Goal: Contribute content: Add original content to the website for others to see

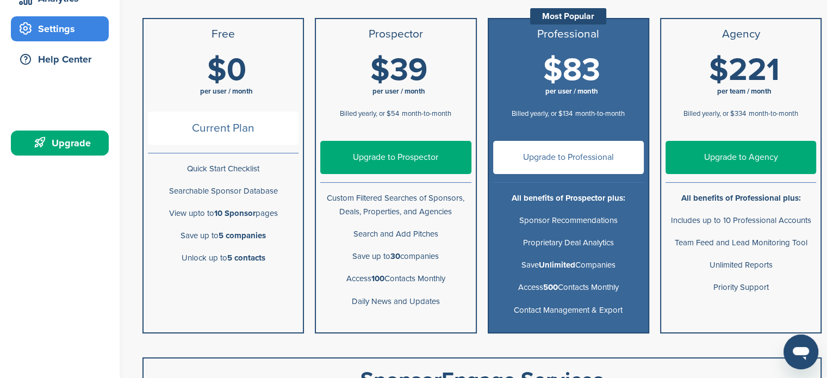
scroll to position [218, 0]
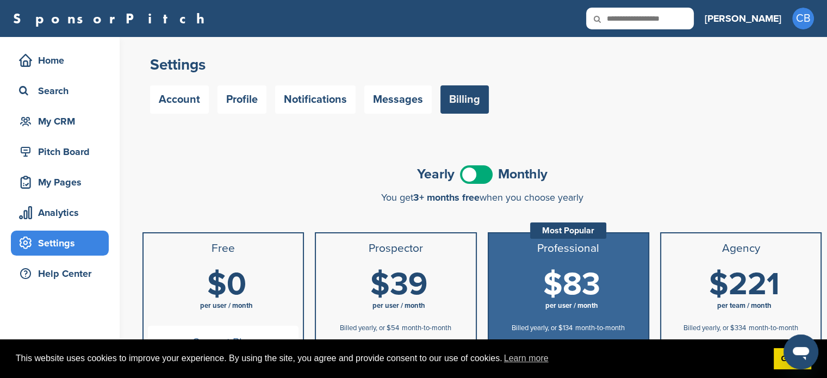
drag, startPoint x: 834, startPoint y: 145, endPoint x: 835, endPoint y: 60, distance: 84.3
click at [827, 60] on html "This website uses cookies to improve your experience. By using the site, you ag…" at bounding box center [413, 189] width 827 height 378
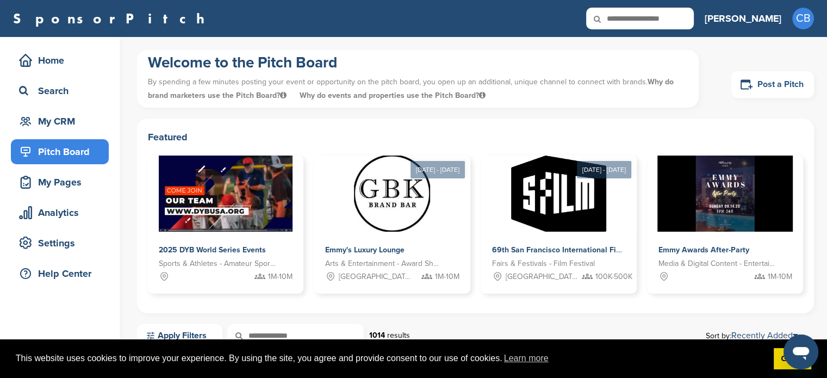
click at [775, 89] on link "Post a Pitch" at bounding box center [772, 84] width 83 height 27
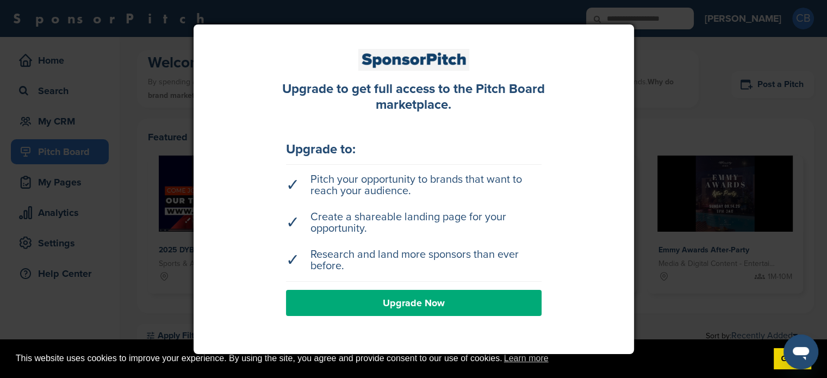
click at [686, 112] on div at bounding box center [413, 189] width 827 height 378
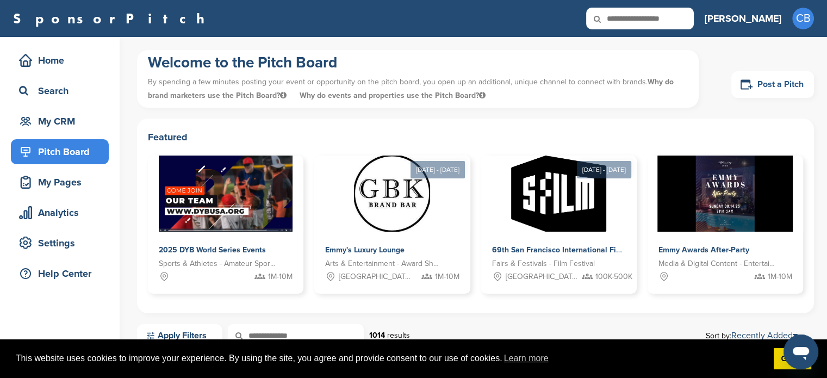
click at [779, 82] on link "Post a Pitch" at bounding box center [772, 84] width 83 height 27
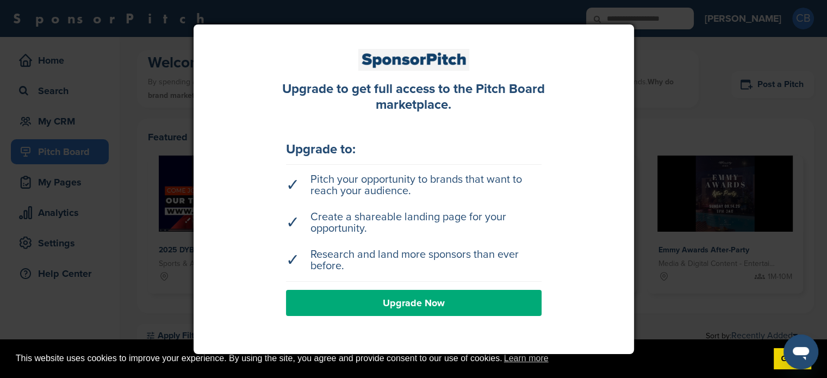
click at [694, 64] on div at bounding box center [413, 189] width 827 height 378
